Goal: Task Accomplishment & Management: Manage account settings

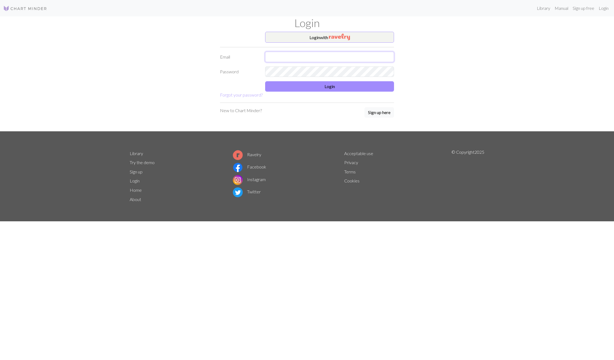
click at [307, 57] on input "text" at bounding box center [329, 57] width 129 height 10
type input "mbalvan003@gmail.com"
click at [306, 92] on form "Login with Email mbalvan003@gmail.com Password Login Forgot your password?" at bounding box center [307, 65] width 174 height 67
click at [303, 89] on button "Login" at bounding box center [329, 86] width 129 height 10
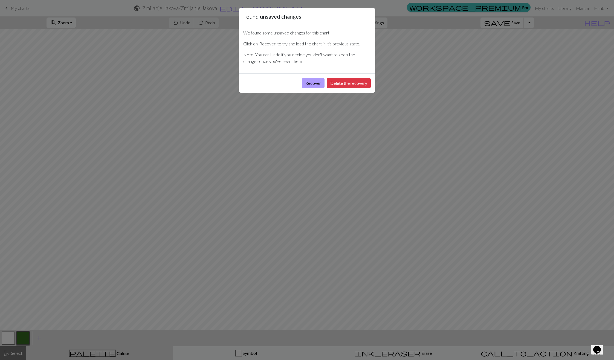
click at [306, 83] on button "Recover" at bounding box center [313, 83] width 23 height 10
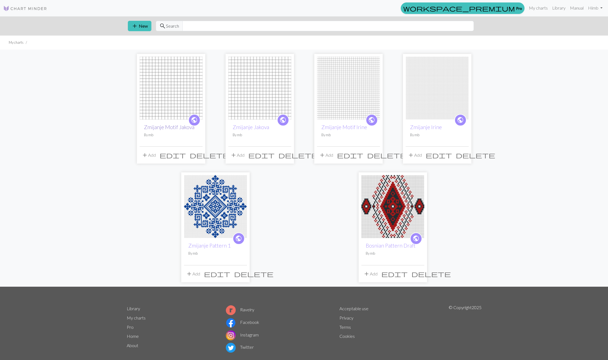
click at [158, 127] on link "Zmijanje Motif Jakova" at bounding box center [169, 127] width 50 height 6
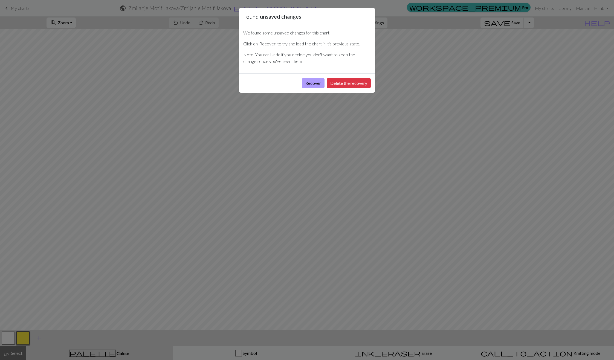
click at [316, 82] on button "Recover" at bounding box center [313, 83] width 23 height 10
